Goal: Transaction & Acquisition: Book appointment/travel/reservation

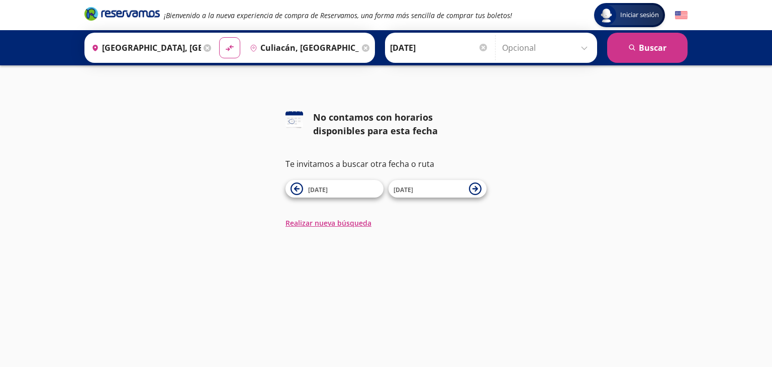
click at [559, 149] on div "126 No contamos con horarios disponibles para esta fecha Te invitamos a buscar …" at bounding box center [386, 170] width 772 height 118
click at [437, 48] on input "[DATE]" at bounding box center [439, 47] width 99 height 25
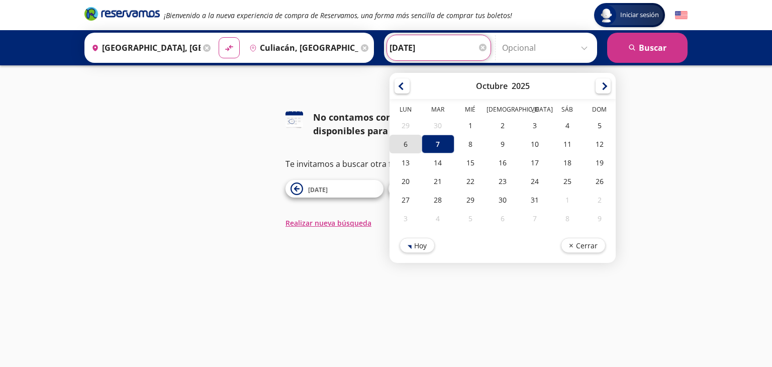
click at [402, 141] on div "6" at bounding box center [406, 144] width 32 height 19
type input "[DATE]"
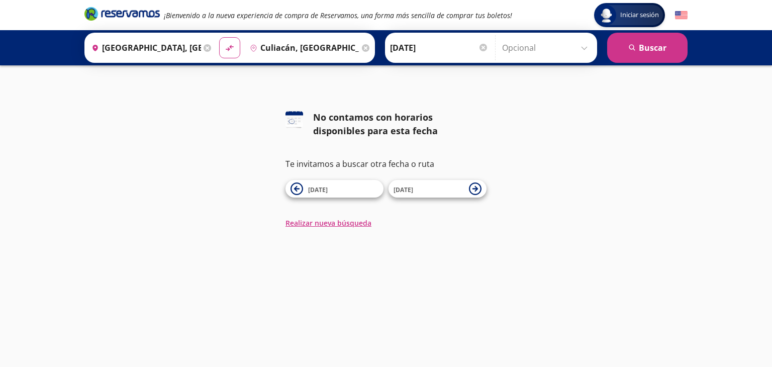
click at [219, 153] on div "126 No contamos con horarios disponibles para esta fecha Te invitamos a buscar …" at bounding box center [386, 170] width 772 height 118
click at [650, 52] on button "search [GEOGRAPHIC_DATA]" at bounding box center [647, 48] width 80 height 30
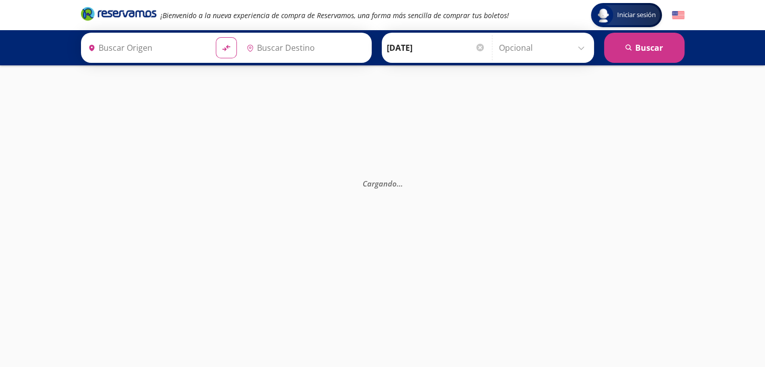
type input "Culiacán, [GEOGRAPHIC_DATA]"
type input "[GEOGRAPHIC_DATA], [GEOGRAPHIC_DATA]"
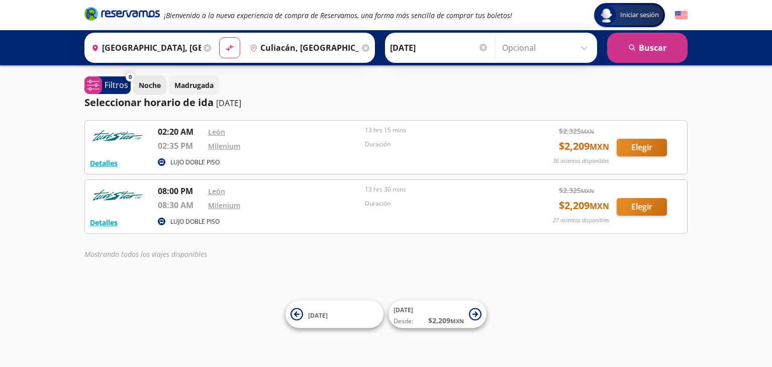
click at [148, 88] on p "Noche" at bounding box center [150, 85] width 22 height 11
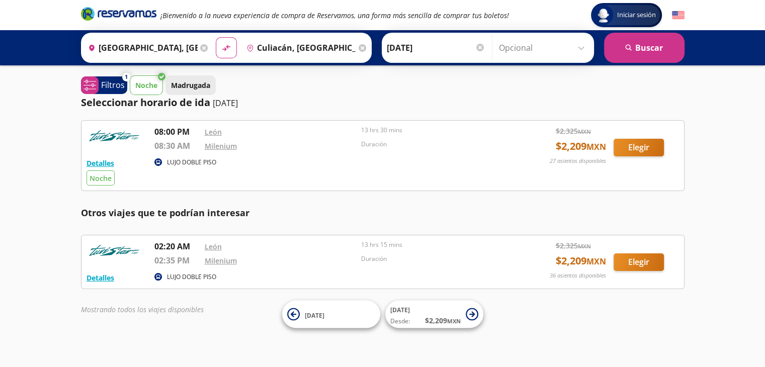
click at [185, 84] on p "Madrugada" at bounding box center [190, 85] width 39 height 11
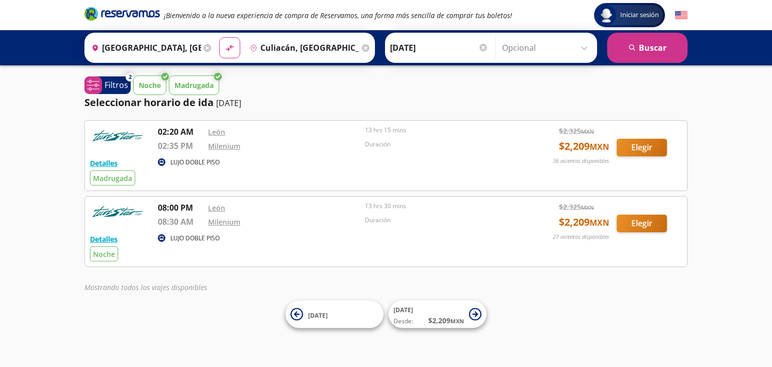
click at [459, 46] on input "[DATE]" at bounding box center [439, 47] width 99 height 25
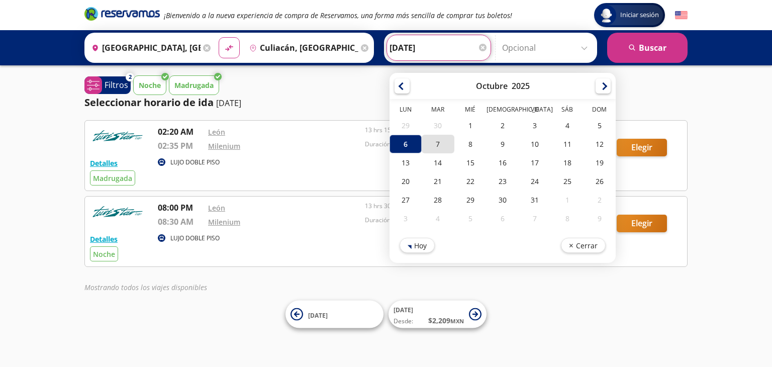
click at [429, 141] on div "7" at bounding box center [438, 144] width 32 height 19
type input "[DATE]"
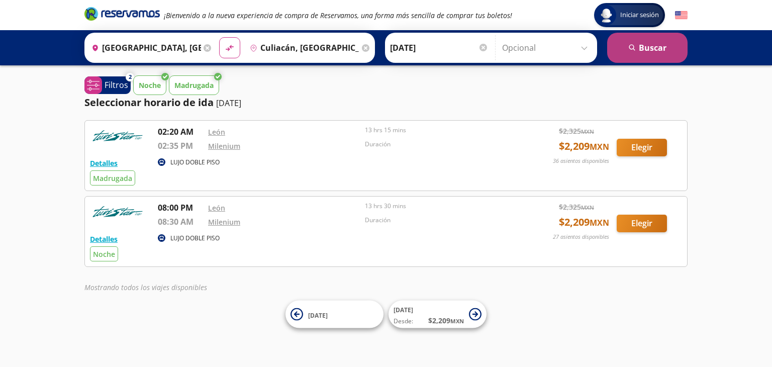
click at [642, 49] on button "search [GEOGRAPHIC_DATA]" at bounding box center [647, 48] width 80 height 30
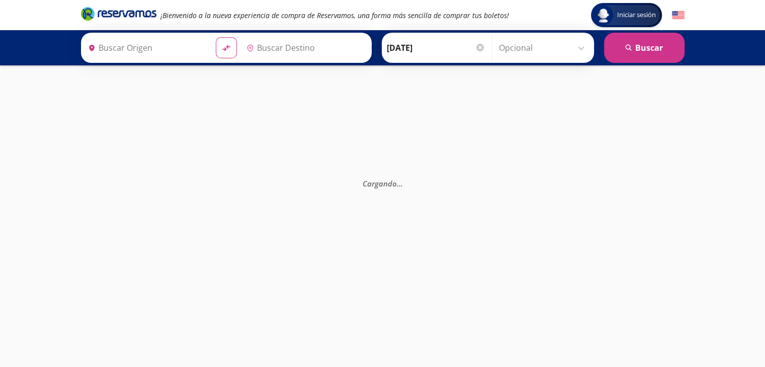
type input "[GEOGRAPHIC_DATA], [GEOGRAPHIC_DATA]"
type input "Culiacán, [GEOGRAPHIC_DATA]"
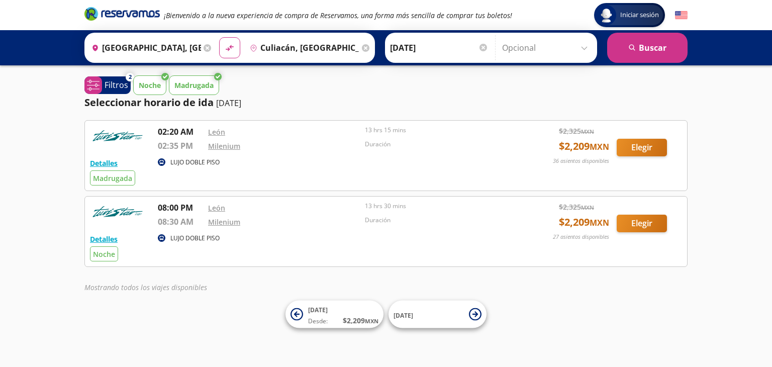
click at [198, 82] on p "Madrugada" at bounding box center [193, 85] width 39 height 11
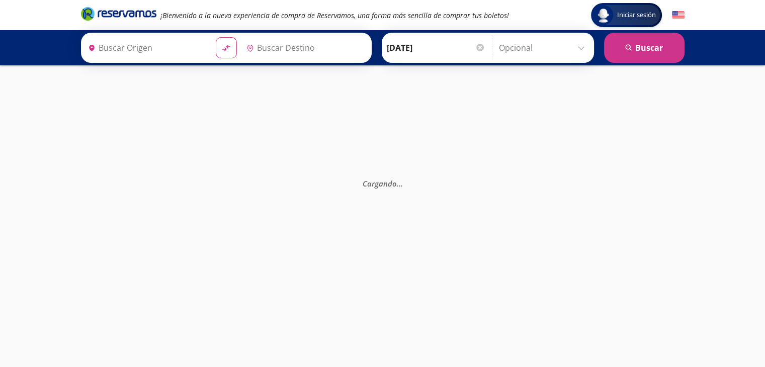
type input "[GEOGRAPHIC_DATA], [GEOGRAPHIC_DATA]"
type input "Culiacán, [GEOGRAPHIC_DATA]"
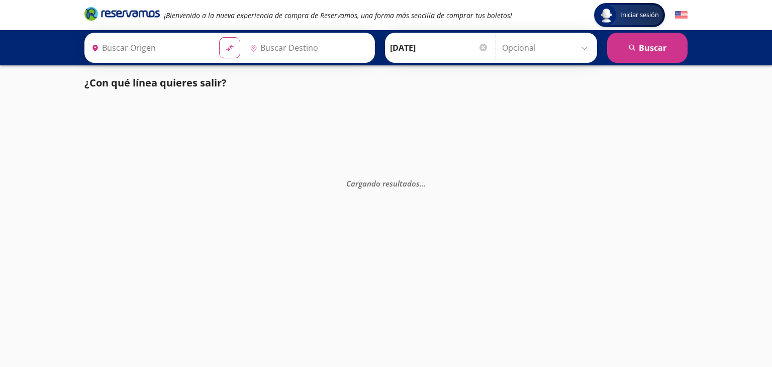
type input "[GEOGRAPHIC_DATA], [GEOGRAPHIC_DATA]"
type input "Culiacán, [GEOGRAPHIC_DATA]"
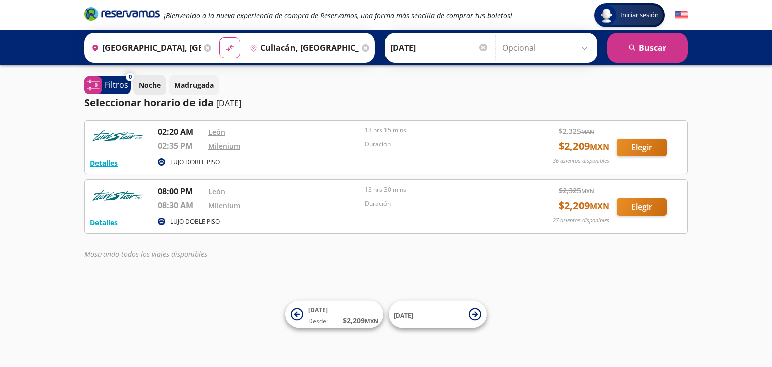
click at [151, 83] on p "Noche" at bounding box center [150, 85] width 22 height 11
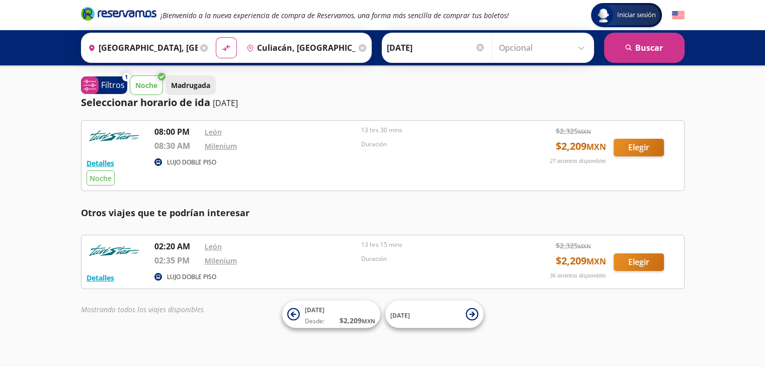
click at [196, 83] on p "Madrugada" at bounding box center [190, 85] width 39 height 11
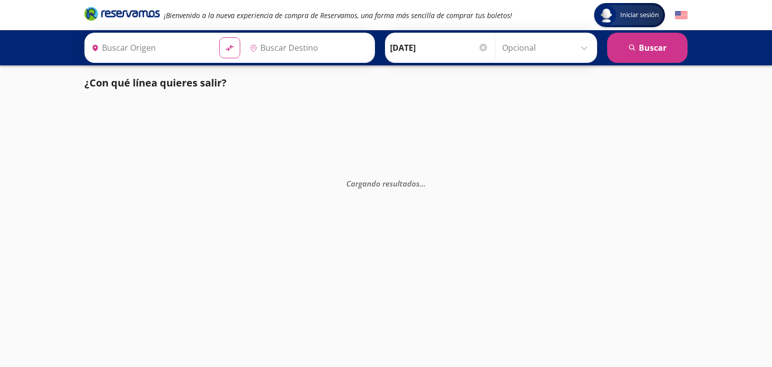
type input "Ciudad de México, Distrito Federal"
type input "Santiago de Querétaro, Querétaro"
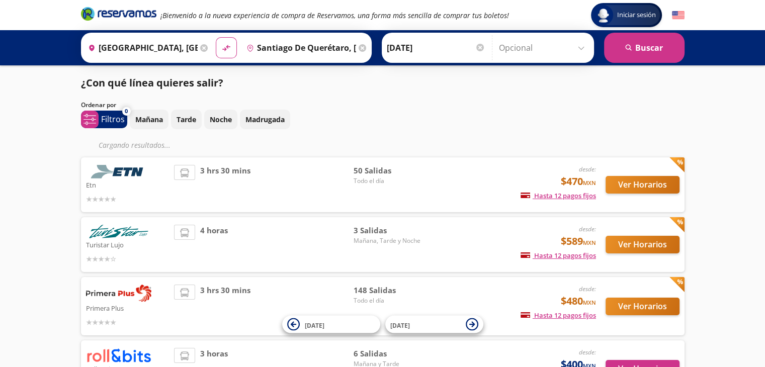
click at [155, 45] on input "Ciudad de México, Distrito Federal" at bounding box center [141, 47] width 114 height 25
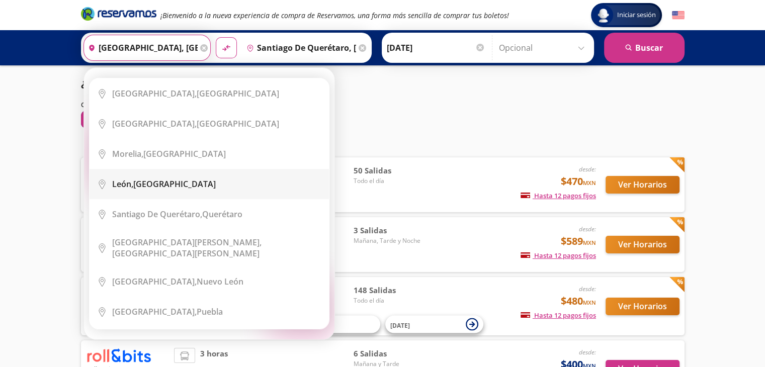
click at [145, 190] on li "City Icon León, Guanajuato" at bounding box center [208, 184] width 239 height 30
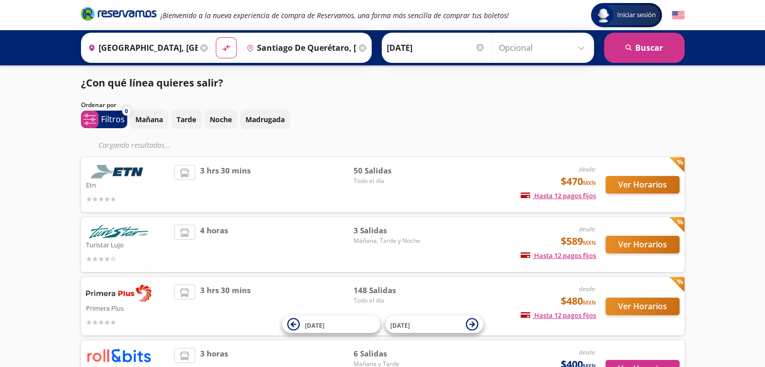
type input "[GEOGRAPHIC_DATA], [GEOGRAPHIC_DATA]"
click at [300, 49] on input "Santiago de Querétaro, Querétaro" at bounding box center [299, 47] width 114 height 25
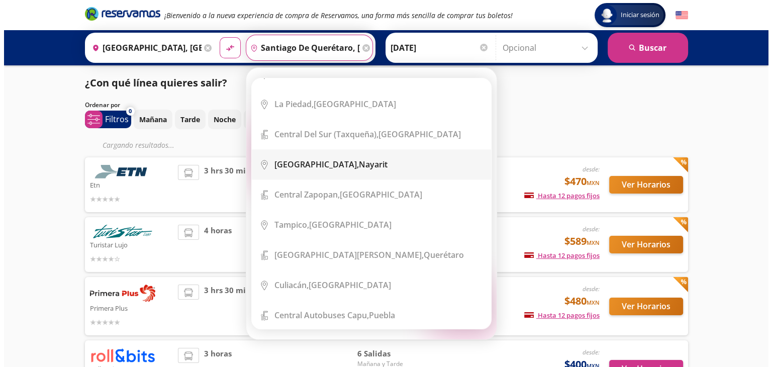
scroll to position [905, 0]
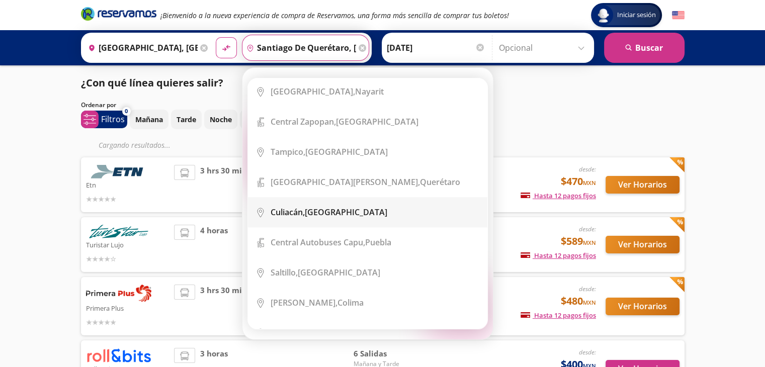
click at [308, 207] on div "Culiacán, Sinaloa" at bounding box center [328, 212] width 117 height 11
type input "Culiacán, [GEOGRAPHIC_DATA]"
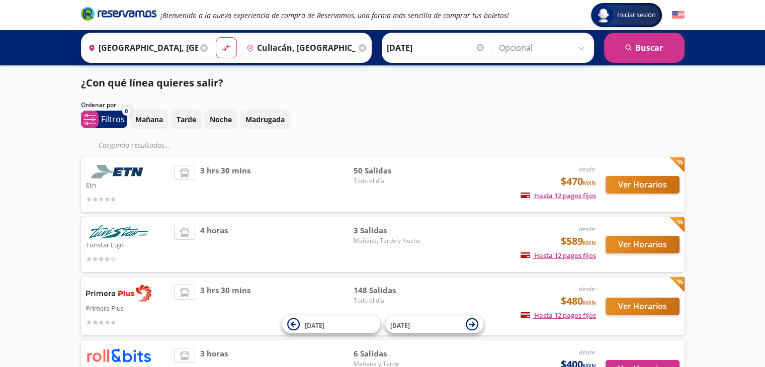
click at [425, 47] on input "11-Sep-25" at bounding box center [436, 47] width 99 height 25
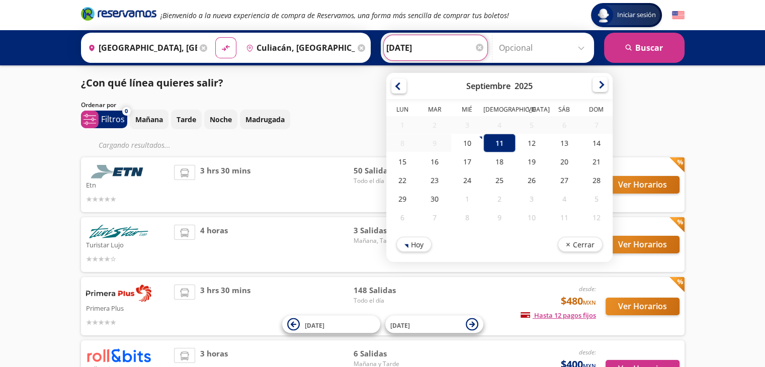
click at [597, 86] on div at bounding box center [599, 84] width 15 height 15
click at [426, 140] on div "7" at bounding box center [434, 144] width 32 height 19
type input "[DATE]"
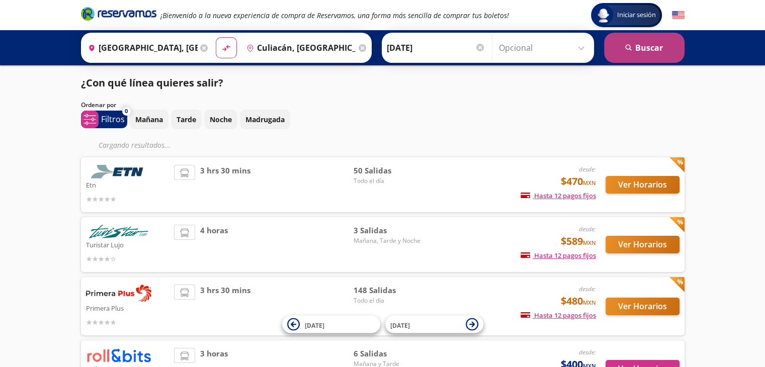
click at [648, 46] on button "search [GEOGRAPHIC_DATA]" at bounding box center [644, 48] width 80 height 30
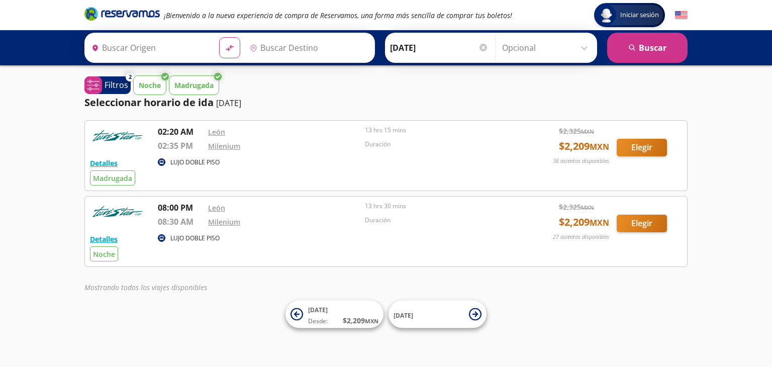
type input "[GEOGRAPHIC_DATA], [GEOGRAPHIC_DATA]"
type input "Culiacán, [GEOGRAPHIC_DATA]"
click at [150, 83] on p "Noche" at bounding box center [150, 85] width 22 height 11
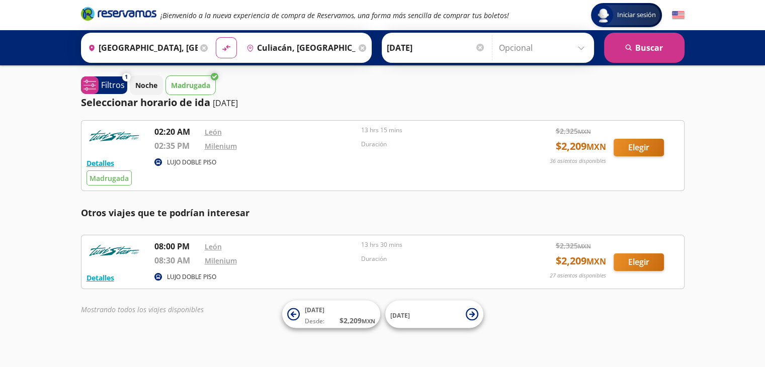
click at [193, 84] on p "Madrugada" at bounding box center [190, 85] width 39 height 11
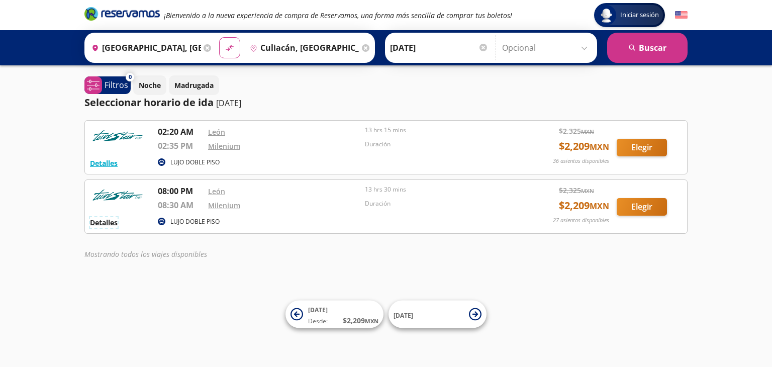
click at [106, 223] on button "Detalles" at bounding box center [104, 222] width 28 height 11
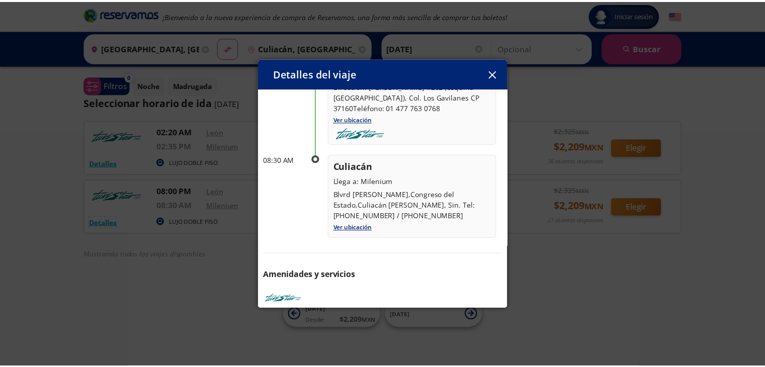
scroll to position [50, 0]
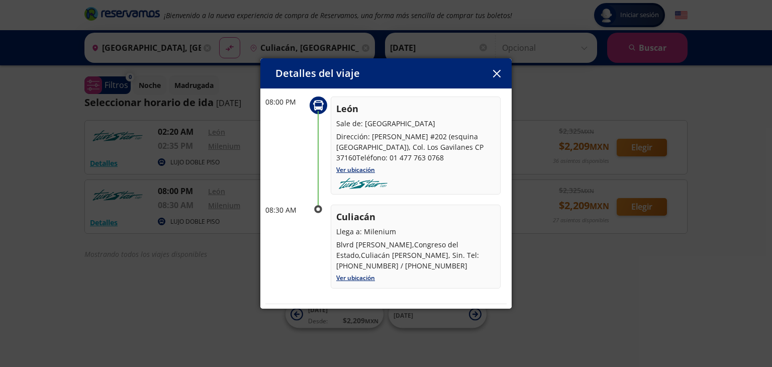
click at [499, 73] on icon "button" at bounding box center [497, 74] width 8 height 8
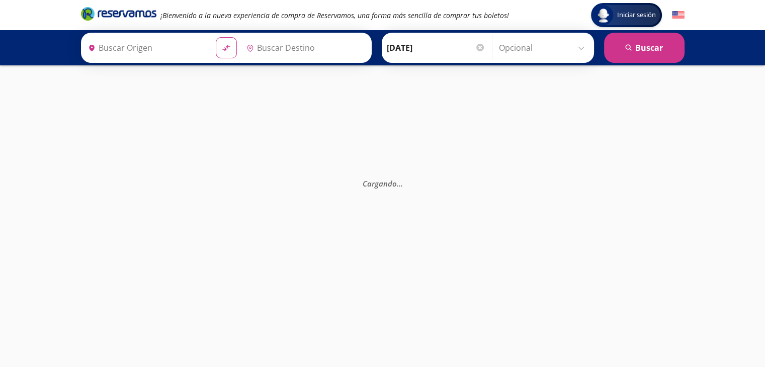
type input "Ciudad de México, Distrito Federal"
type input "Santiago de Querétaro, Querétaro"
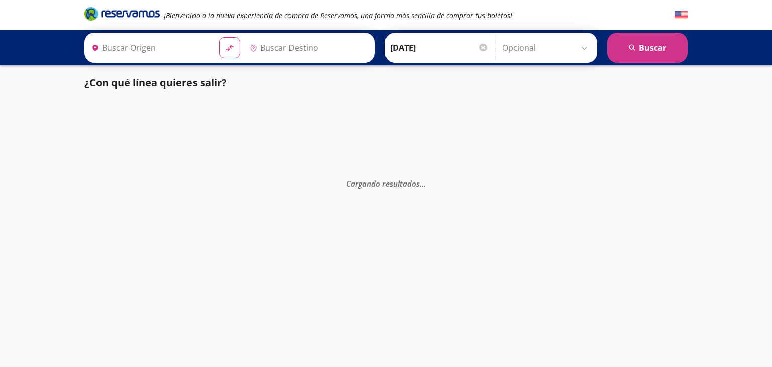
type input "Guadalajara, Jalisco"
type input "[GEOGRAPHIC_DATA], [GEOGRAPHIC_DATA]"
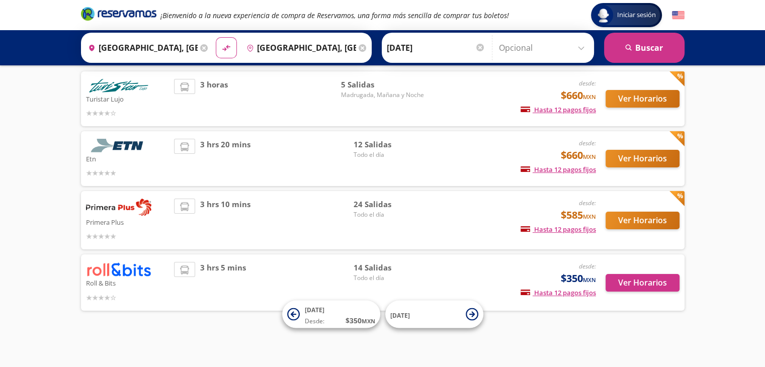
scroll to position [16, 0]
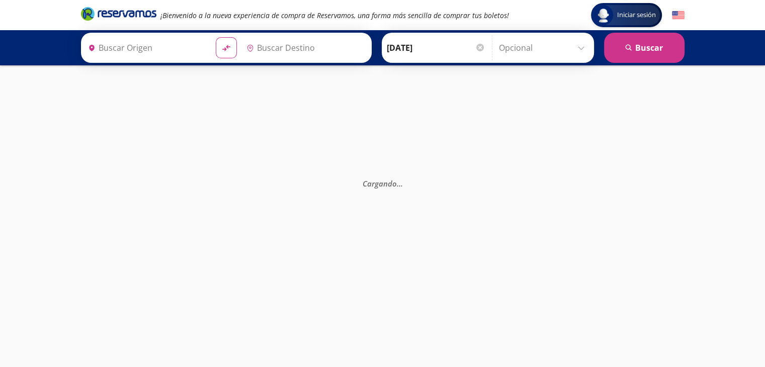
type input "[GEOGRAPHIC_DATA], [GEOGRAPHIC_DATA]"
type input "Culiacán, [GEOGRAPHIC_DATA]"
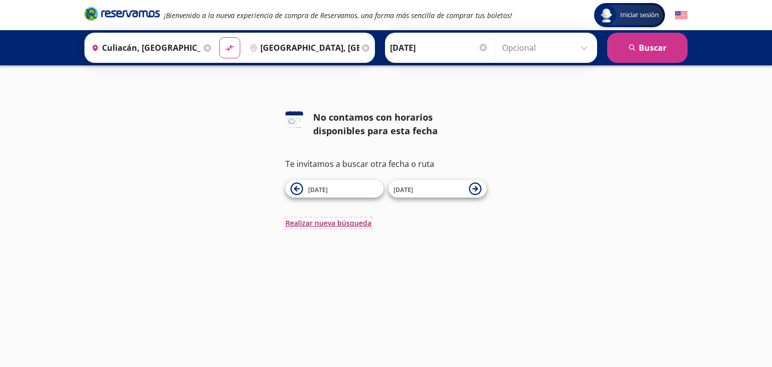
click at [337, 221] on button "Realizar nueva búsqueda" at bounding box center [329, 223] width 86 height 11
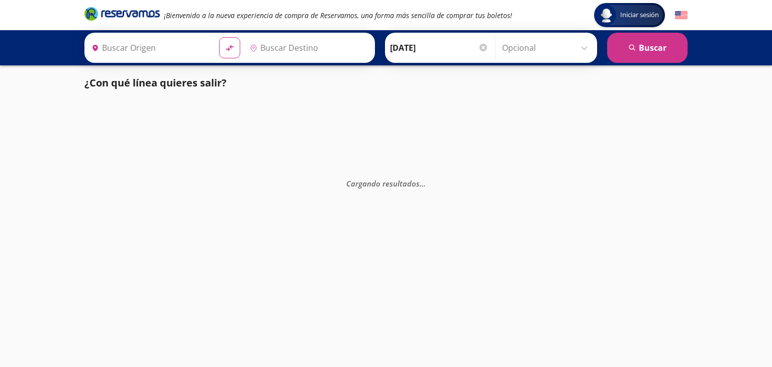
type input "Culiacán, [GEOGRAPHIC_DATA]"
type input "[GEOGRAPHIC_DATA], [GEOGRAPHIC_DATA]"
